Goal: Information Seeking & Learning: Learn about a topic

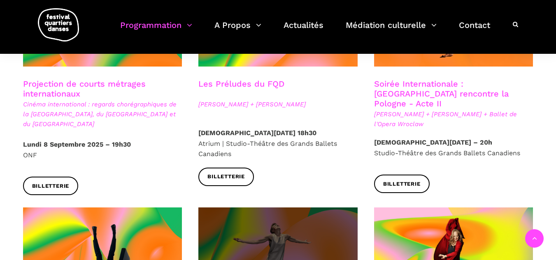
scroll to position [699, 0]
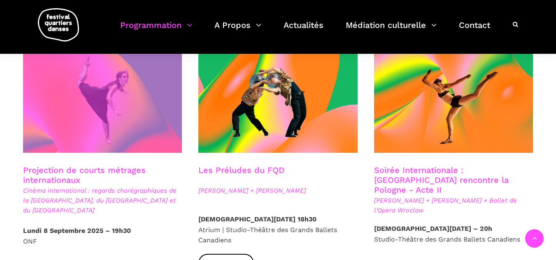
click at [103, 118] on span at bounding box center [102, 99] width 159 height 107
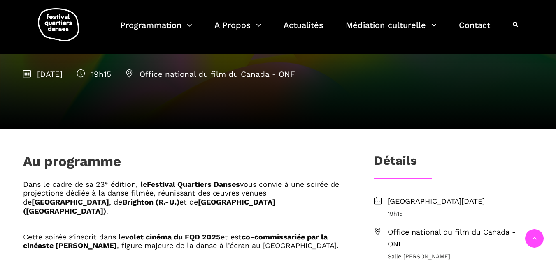
scroll to position [41, 0]
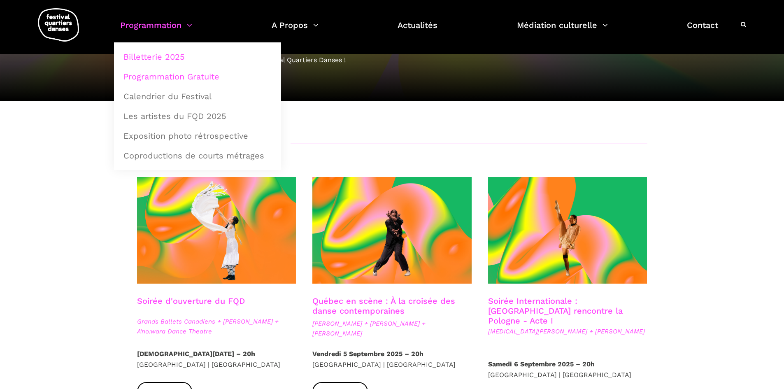
click at [174, 74] on link "Programmation Gratuite" at bounding box center [197, 76] width 158 height 19
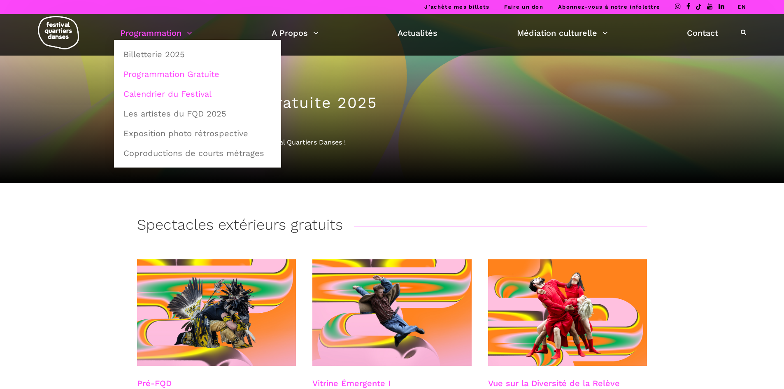
click at [160, 90] on link "Calendrier du Festival" at bounding box center [197, 93] width 158 height 19
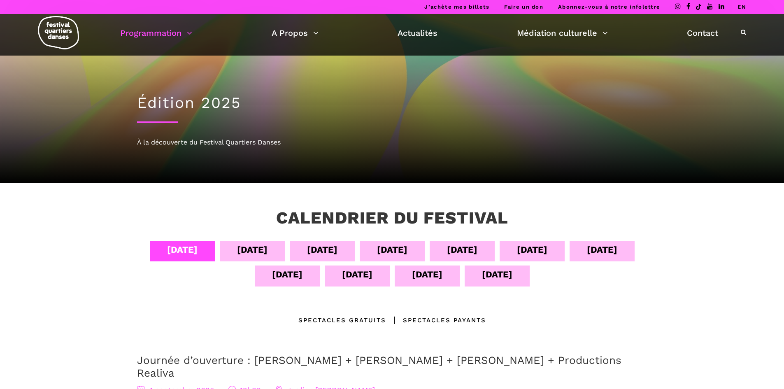
click at [55, 40] on img at bounding box center [58, 32] width 41 height 33
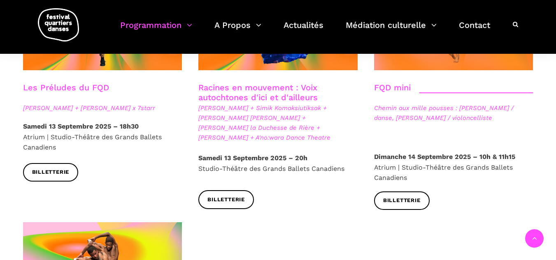
scroll to position [1481, 0]
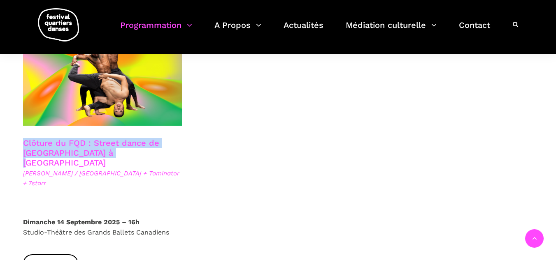
drag, startPoint x: 77, startPoint y: 126, endPoint x: 10, endPoint y: 123, distance: 67.1
copy link "Clôture du FQD : Street dance de Copenhague à Montréal"
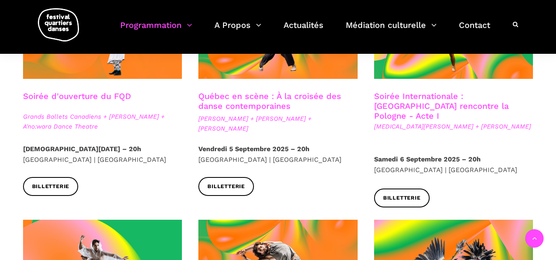
scroll to position [247, 0]
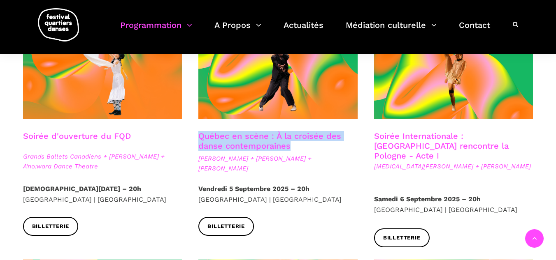
drag, startPoint x: 260, startPoint y: 144, endPoint x: 192, endPoint y: 138, distance: 68.2
click at [192, 138] on div "Québec en scène : À la croisée des danse contemporaines Ivanie Aubin-Malo + Zac…" at bounding box center [278, 157] width 176 height 53
copy link "Québec en scène : À la croisée des danse contemporaines"
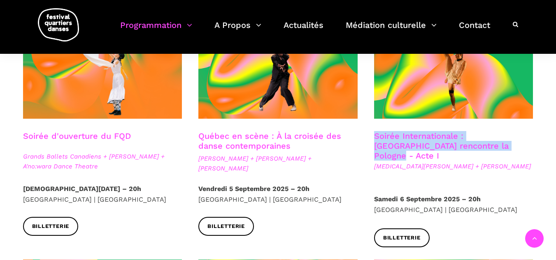
drag, startPoint x: 485, startPoint y: 146, endPoint x: 367, endPoint y: 134, distance: 118.7
click at [367, 134] on div "Soirée Internationale : Montréal rencontre la Pologne - Acte I Kyra Jean Green …" at bounding box center [454, 162] width 176 height 63
copy link "Soirée Internationale : Montréal rencontre la Pologne - Acte I"
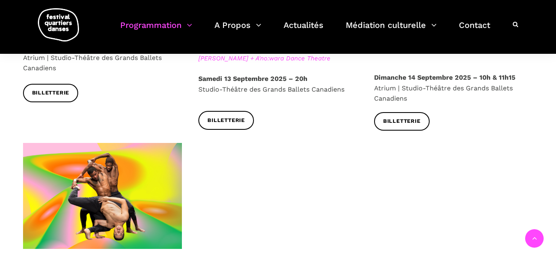
scroll to position [1481, 0]
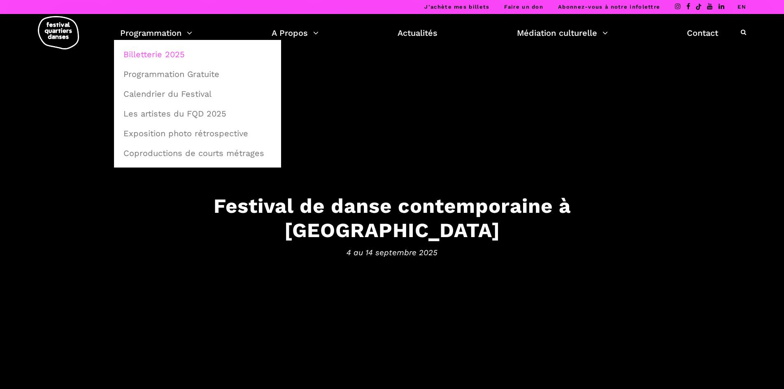
click at [144, 53] on link "Billetterie 2025" at bounding box center [197, 54] width 158 height 19
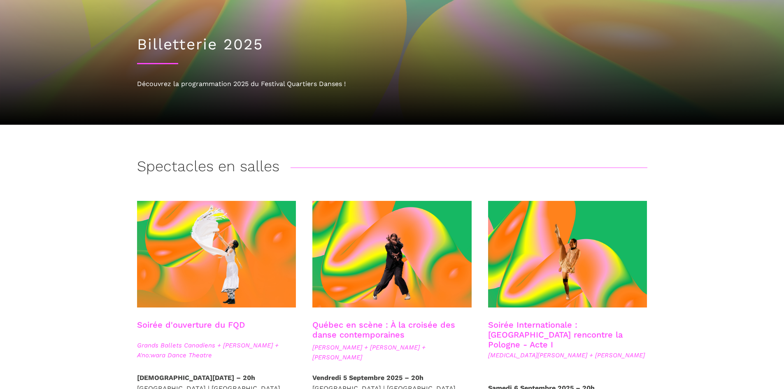
scroll to position [165, 0]
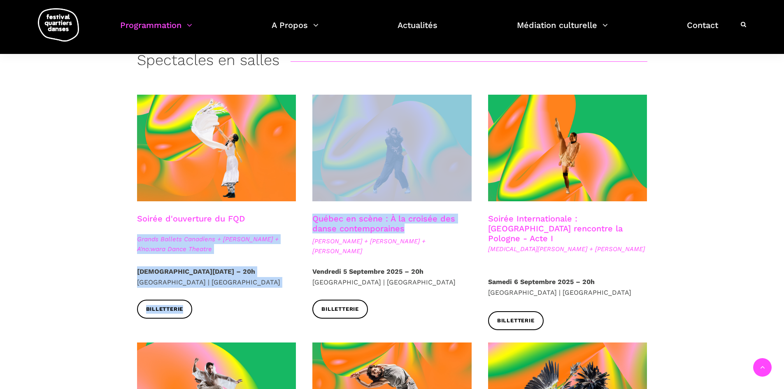
drag, startPoint x: 408, startPoint y: 230, endPoint x: 302, endPoint y: 217, distance: 106.1
click at [416, 223] on link "Québec en scène : À la croisée des danse contemporaines" at bounding box center [383, 224] width 143 height 20
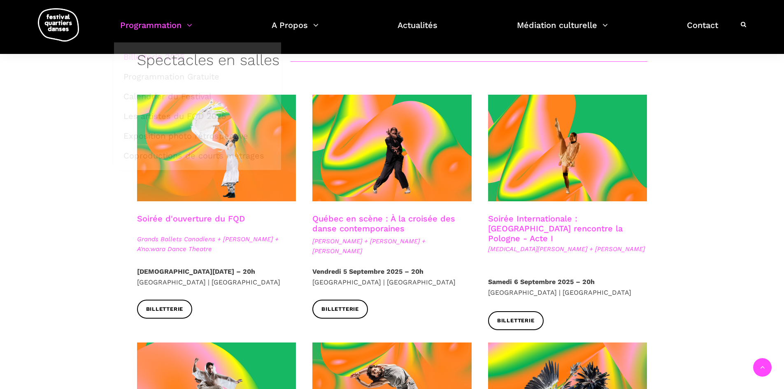
click at [402, 251] on span "Ivanie Aubin-Malo + Zachary Bastille + Pauline Berndsen Danse" at bounding box center [391, 246] width 159 height 20
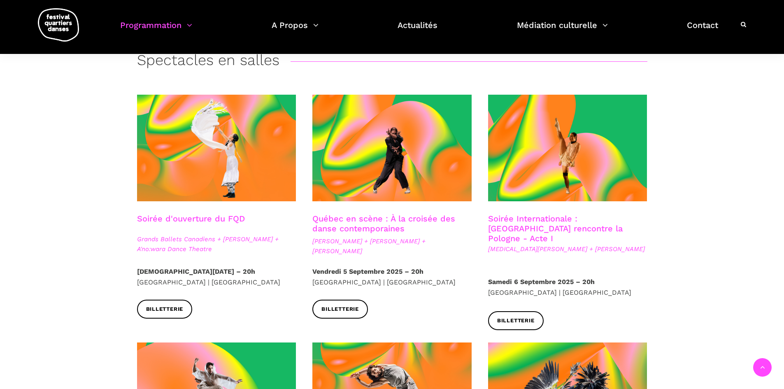
drag, startPoint x: 382, startPoint y: 249, endPoint x: 311, endPoint y: 238, distance: 71.6
click at [311, 238] on div "Québec en scène : À la croisée des danse contemporaines Ivanie Aubin-Malo + Zac…" at bounding box center [392, 240] width 176 height 53
copy span "Ivanie Aubin-Malo + Zachary Bastille + Pauline Berndsen Danse"
click at [402, 218] on link "Québec en scène : À la croisée des danse contemporaines" at bounding box center [383, 224] width 143 height 20
click at [409, 226] on h3 "Québec en scène : À la croisée des danse contemporaines" at bounding box center [391, 224] width 159 height 21
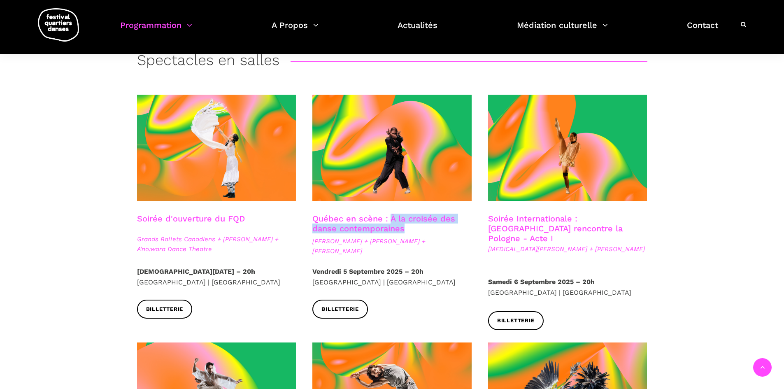
drag, startPoint x: 411, startPoint y: 226, endPoint x: 390, endPoint y: 219, distance: 21.9
click at [390, 219] on h3 "Québec en scène : À la croisée des danse contemporaines" at bounding box center [391, 224] width 159 height 21
copy link "À la croisée des danse contemporaines"
click at [611, 245] on div "Soirée Internationale : Montréal rencontre la Pologne - Acte I Kyra Jean Green …" at bounding box center [568, 245] width 176 height 63
drag, startPoint x: 598, startPoint y: 239, endPoint x: 483, endPoint y: 237, distance: 114.8
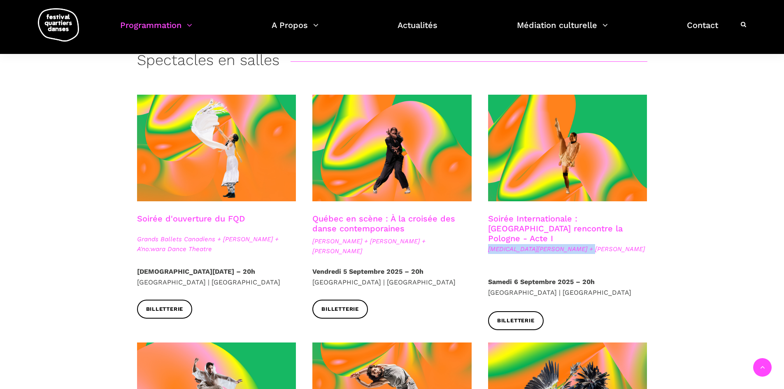
click at [483, 237] on div "Soirée Internationale : Montréal rencontre la Pologne - Acte I Kyra Jean Green …" at bounding box center [568, 245] width 176 height 63
copy span "Kyra Jean Green + Janusz Orlik"
drag, startPoint x: 612, startPoint y: 227, endPoint x: 607, endPoint y: 226, distance: 5.0
click at [612, 227] on h3 "Soirée Internationale : Montréal rencontre la Pologne - Acte I" at bounding box center [567, 229] width 159 height 30
drag, startPoint x: 605, startPoint y: 227, endPoint x: 580, endPoint y: 219, distance: 26.0
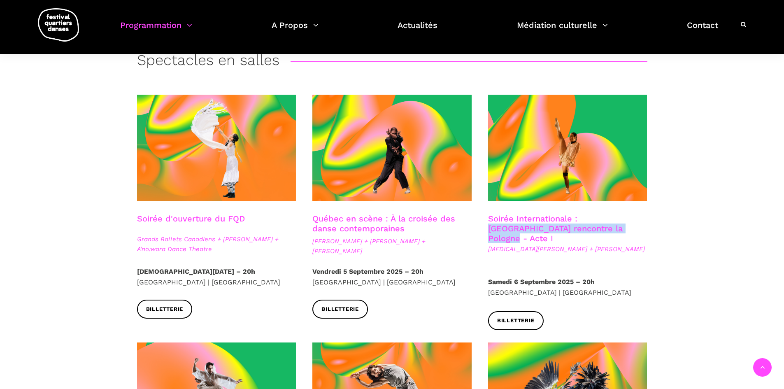
click at [580, 219] on h3 "Soirée Internationale : Montréal rencontre la Pologne - Acte I" at bounding box center [567, 229] width 159 height 30
copy link "Montréal rencontre la Pologne - Acte I"
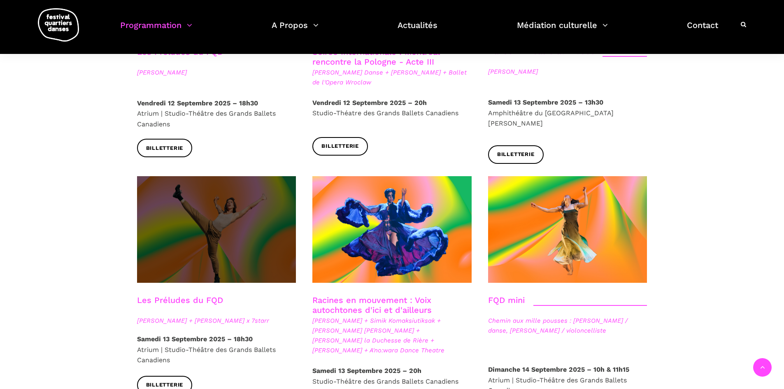
scroll to position [1070, 0]
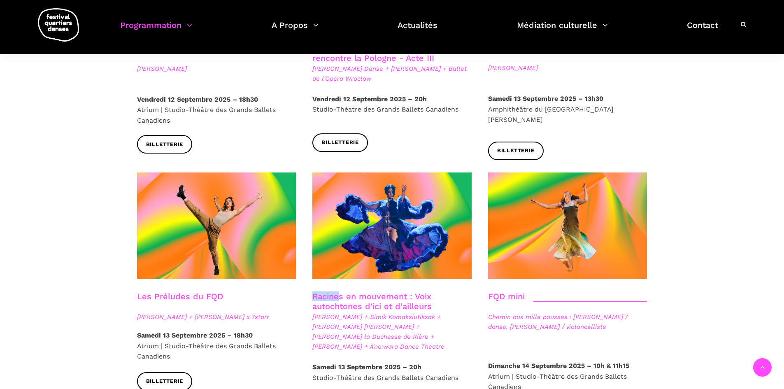
drag, startPoint x: 309, startPoint y: 269, endPoint x: 341, endPoint y: 267, distance: 32.2
click at [341, 291] on div "Racines en mouvement : Voix autochtones d'ici et d'ailleurs Nina Segalowitz + S…" at bounding box center [392, 326] width 176 height 70
drag, startPoint x: 439, startPoint y: 281, endPoint x: 414, endPoint y: 270, distance: 27.1
click at [414, 291] on h3 "Racines en mouvement : Voix autochtones d'ici et d'ailleurs" at bounding box center [387, 301] width 151 height 21
copy link "Voix autochtones d'ici et d'ailleurs"
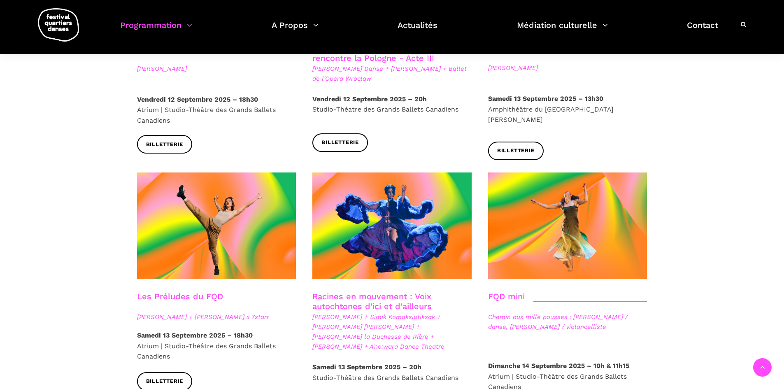
click at [455, 315] on span "Nina Segalowitz + Simik Komaksiutiksak + Marshall Kahente Diabo + Lou Lou la Du…" at bounding box center [391, 331] width 159 height 39
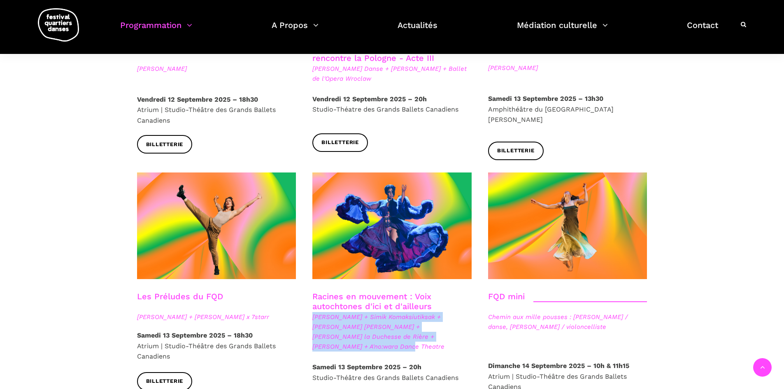
drag, startPoint x: 444, startPoint y: 313, endPoint x: 311, endPoint y: 295, distance: 134.1
click at [311, 295] on div "Racines en mouvement : Voix autochtones d'ici et d'ailleurs Nina Segalowitz + S…" at bounding box center [392, 326] width 176 height 70
copy span "Nina Segalowitz + Simik Komaksiutiksak + Marshall Kahente Diabo + Lou Lou la Du…"
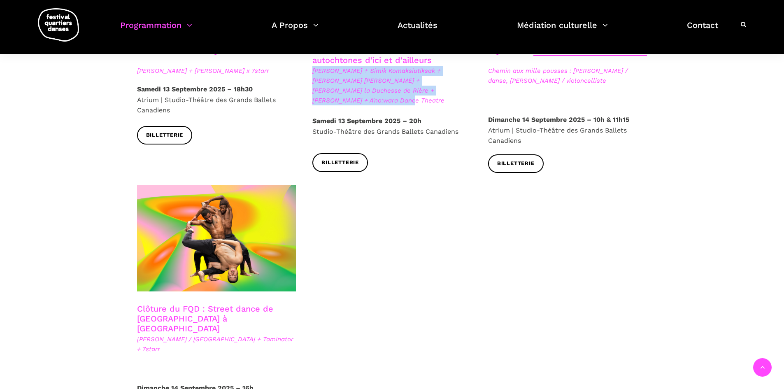
scroll to position [1316, 0]
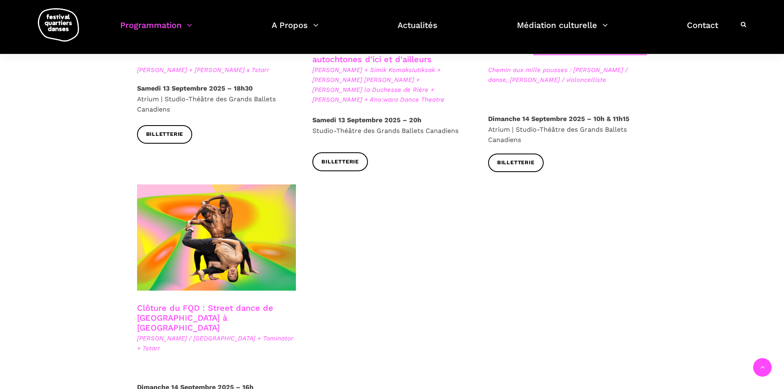
click at [266, 333] on span "Lene Boel / Danemark + Taminator + 7starr" at bounding box center [216, 343] width 159 height 20
drag, startPoint x: 134, startPoint y: 277, endPoint x: 235, endPoint y: 293, distance: 102.4
click at [235, 303] on div "Clôture du FQD : Street dance de Copenhague à Montréal Lene Boel / Danemark + T…" at bounding box center [217, 342] width 176 height 79
copy link "Clôture du FQD : Street dance de Copenhague à Montréal"
click at [276, 333] on span "Lene Boel / Danemark + Taminator + 7starr" at bounding box center [216, 343] width 159 height 20
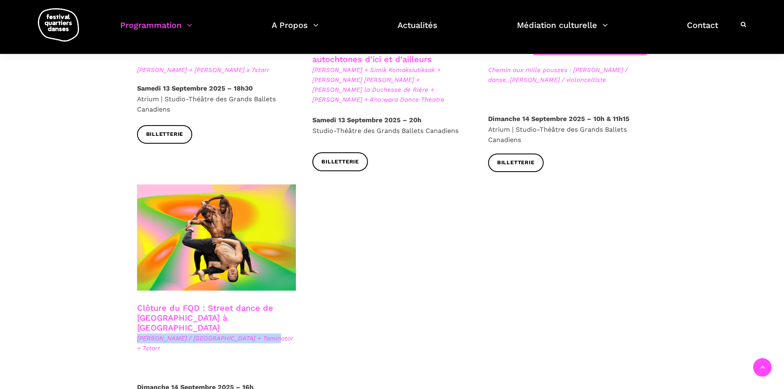
drag, startPoint x: 241, startPoint y: 303, endPoint x: 134, endPoint y: 302, distance: 107.8
click at [134, 303] on div "Clôture du FQD : Street dance de Copenhague à Montréal Lene Boel / Danemark + T…" at bounding box center [217, 342] width 176 height 79
copy span "Lene Boel / Danemark + Taminator + 7starr"
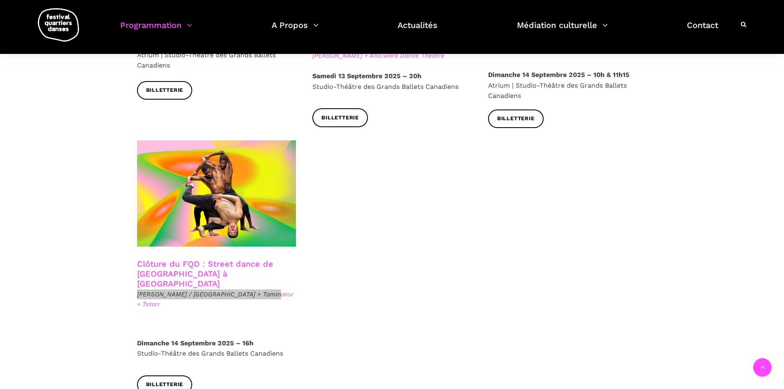
scroll to position [1399, 0]
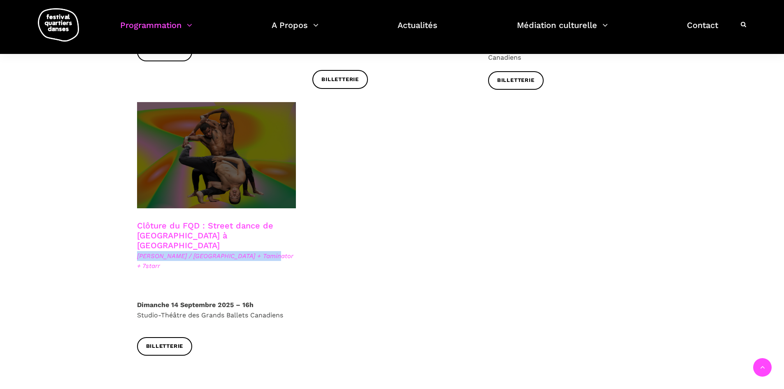
click at [256, 172] on span at bounding box center [216, 155] width 159 height 106
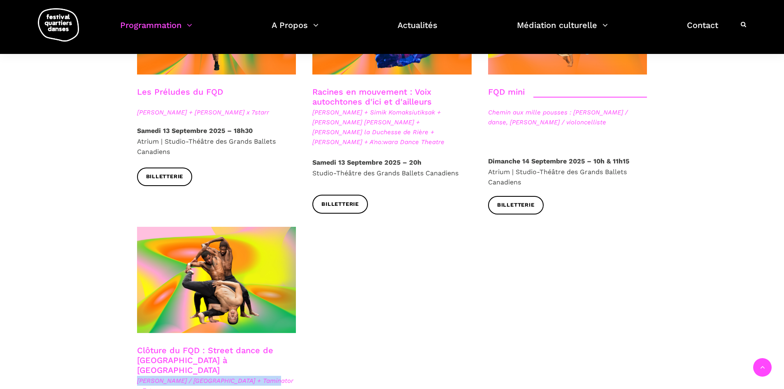
scroll to position [1234, 0]
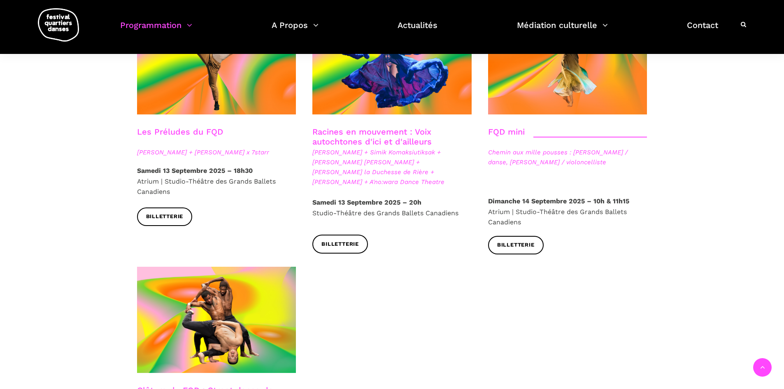
click at [583, 147] on div "FQD mini Chemin aux mille pousses : Alexandra Caron / danse, Emmanuelle Lizère …" at bounding box center [568, 161] width 176 height 69
drag, startPoint x: 362, startPoint y: 135, endPoint x: 452, endPoint y: 138, distance: 89.7
click at [452, 147] on span "Nina Segalowitz + Simik Komaksiutiksak + Marshall Kahente Diabo + Lou Lou la Du…" at bounding box center [391, 166] width 159 height 39
copy span "Lou Lou la Duchesse de Rière"
